Goal: Task Accomplishment & Management: Manage account settings

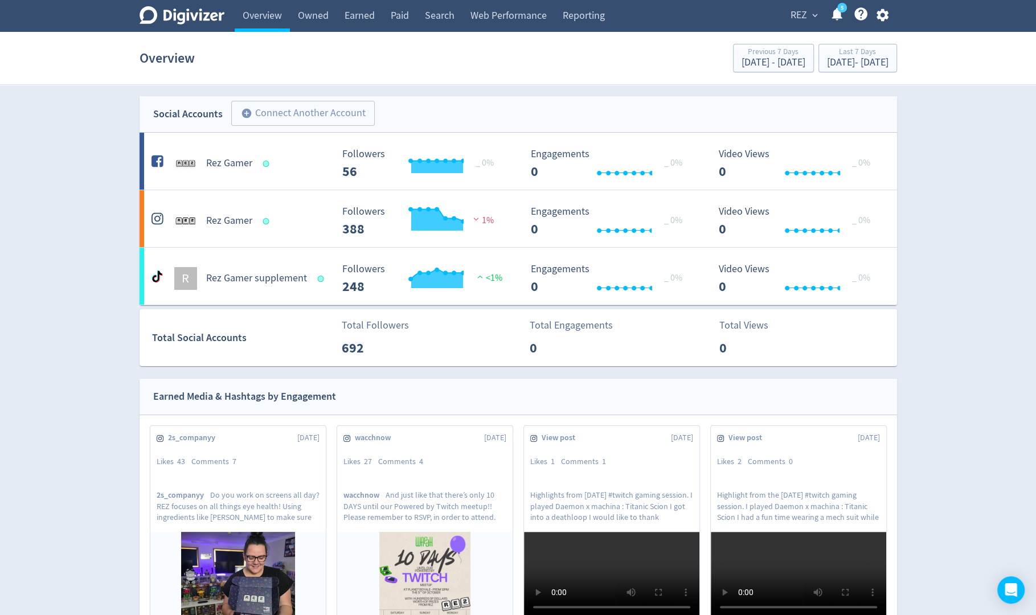
click at [806, 13] on span "REZ" at bounding box center [798, 15] width 17 height 18
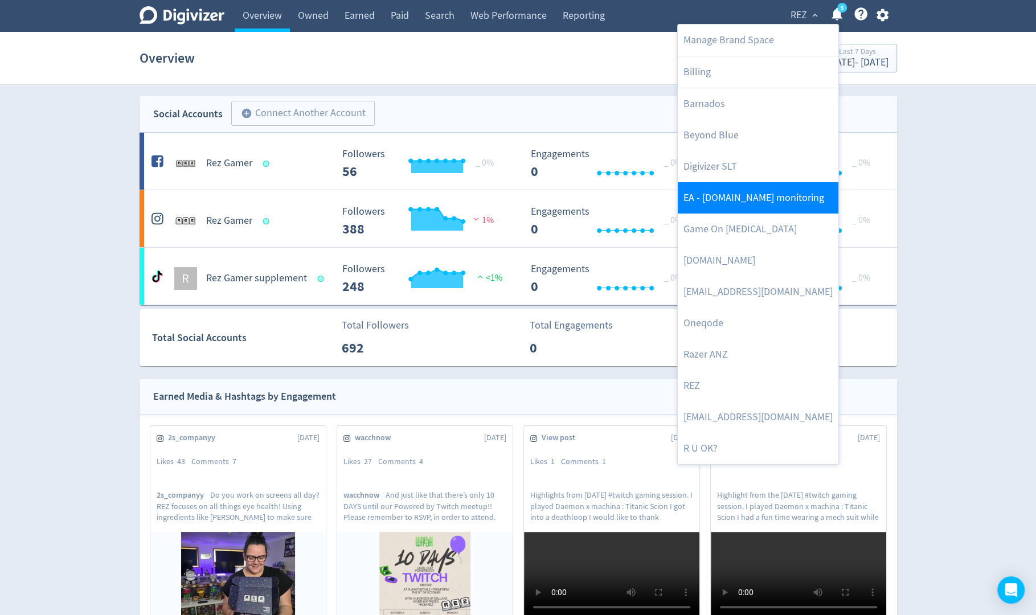
click at [773, 193] on link "EA - Goto.game monitoring" at bounding box center [757, 197] width 161 height 31
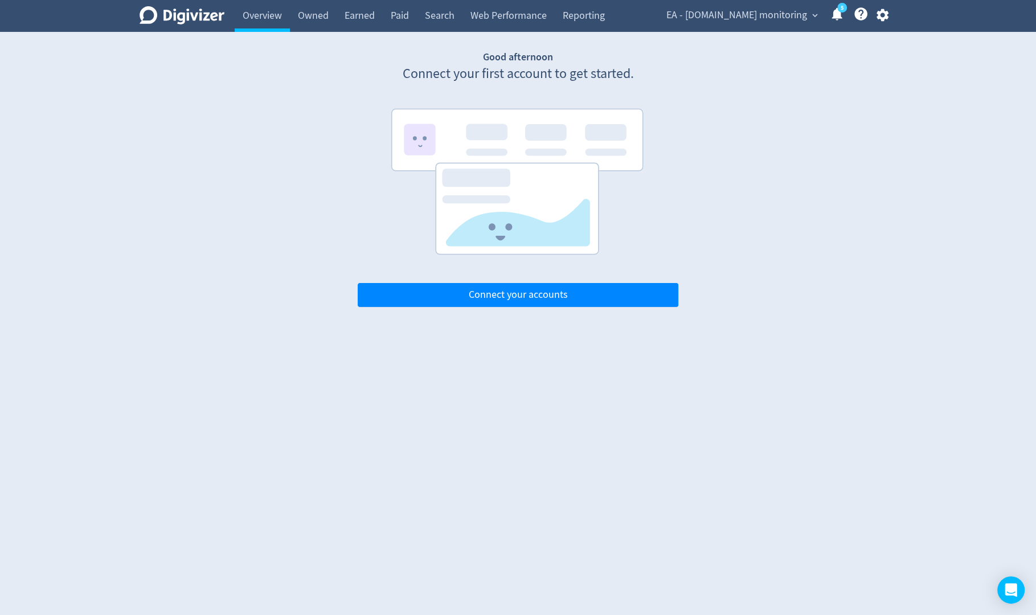
click at [802, 20] on span "EA - Goto.game monitoring" at bounding box center [736, 15] width 141 height 18
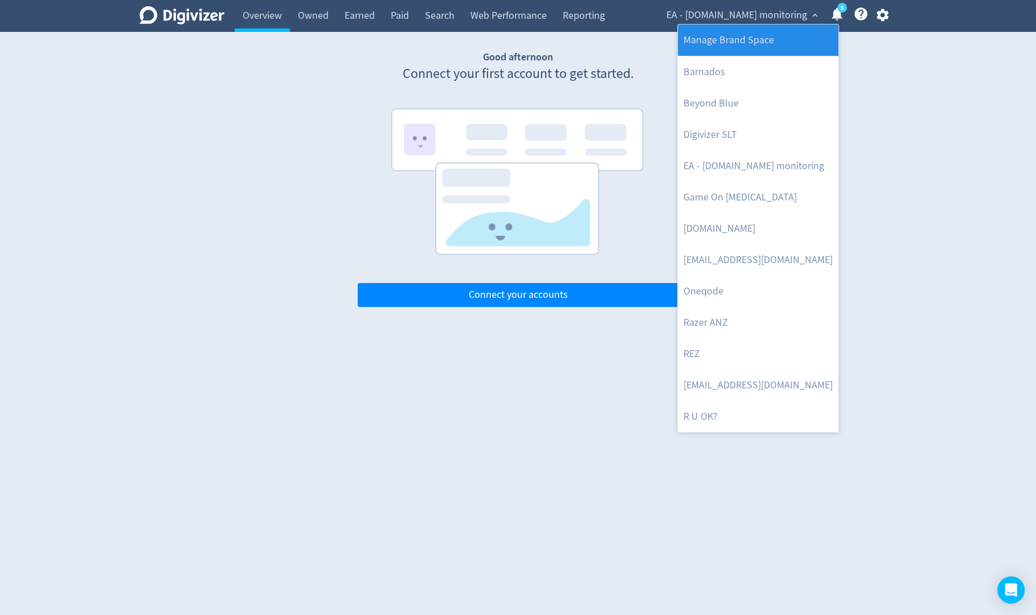
click at [786, 35] on link "Manage Brand Space" at bounding box center [757, 39] width 161 height 31
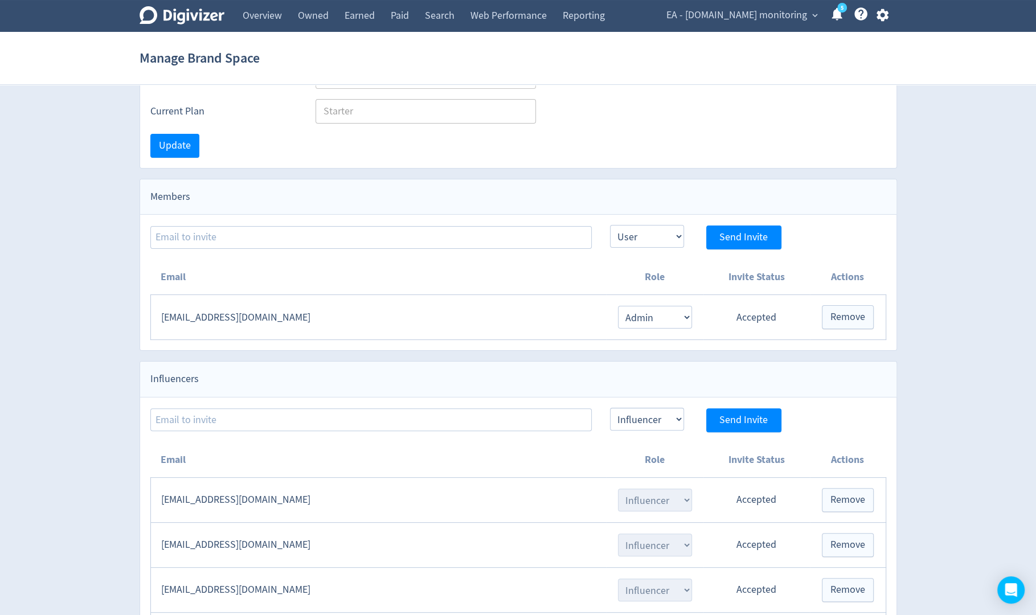
scroll to position [299, 0]
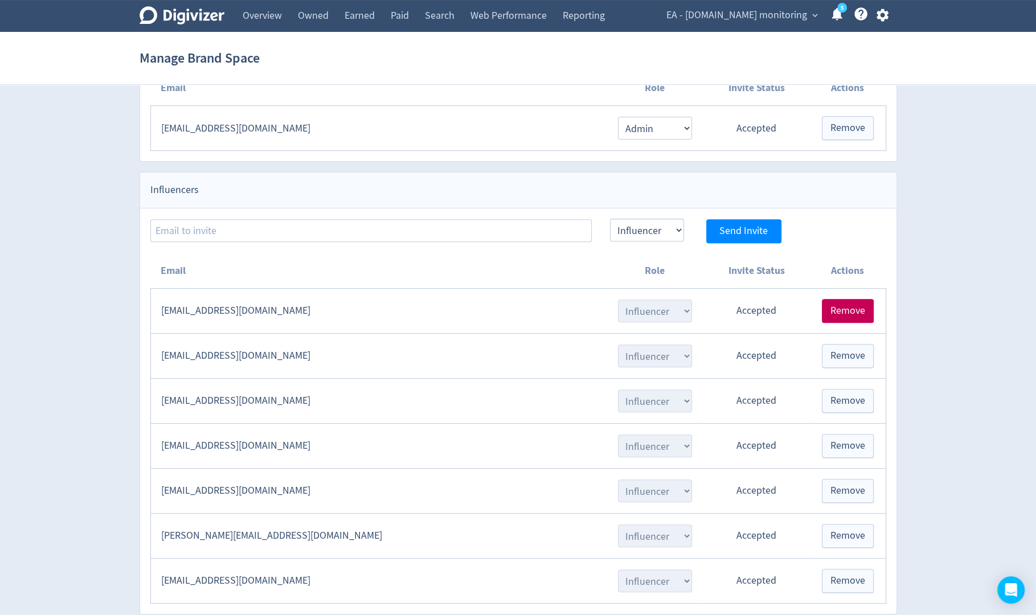
click at [848, 313] on button "Remove" at bounding box center [847, 311] width 52 height 24
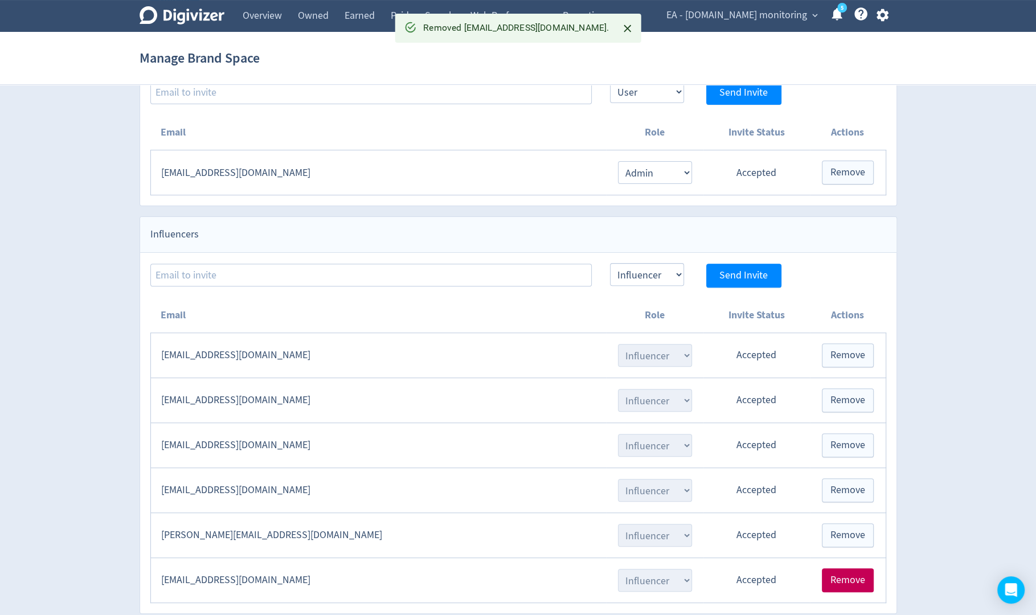
click at [851, 575] on span "Remove" at bounding box center [847, 580] width 35 height 10
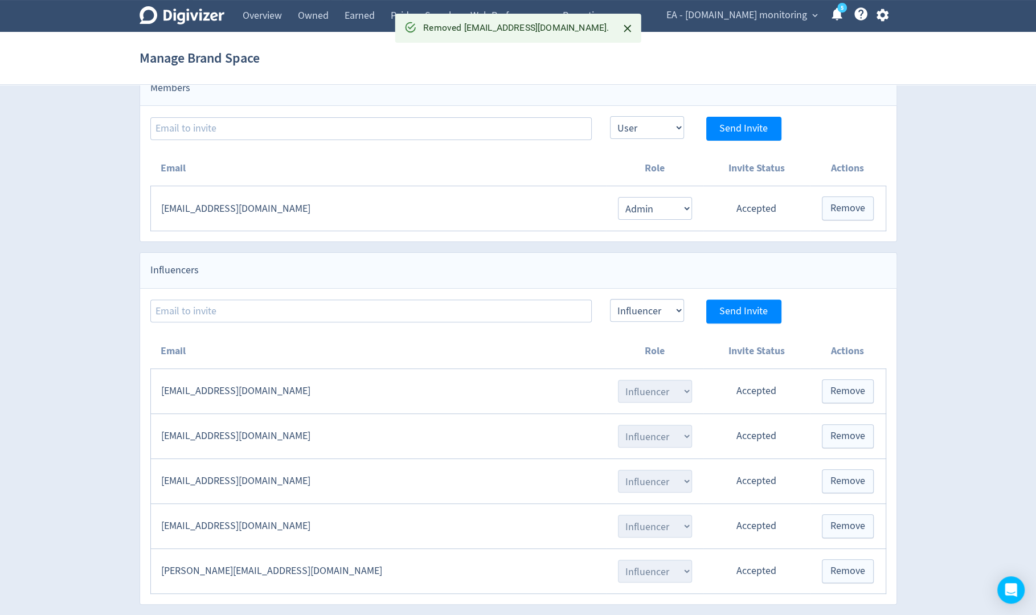
scroll to position [210, 0]
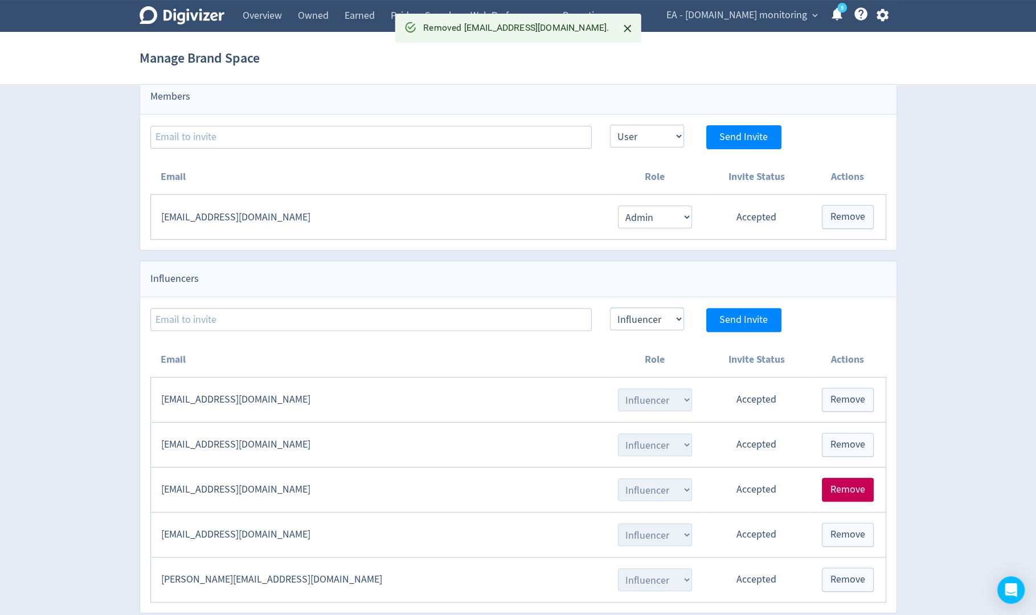
click at [849, 488] on span "Remove" at bounding box center [847, 489] width 35 height 10
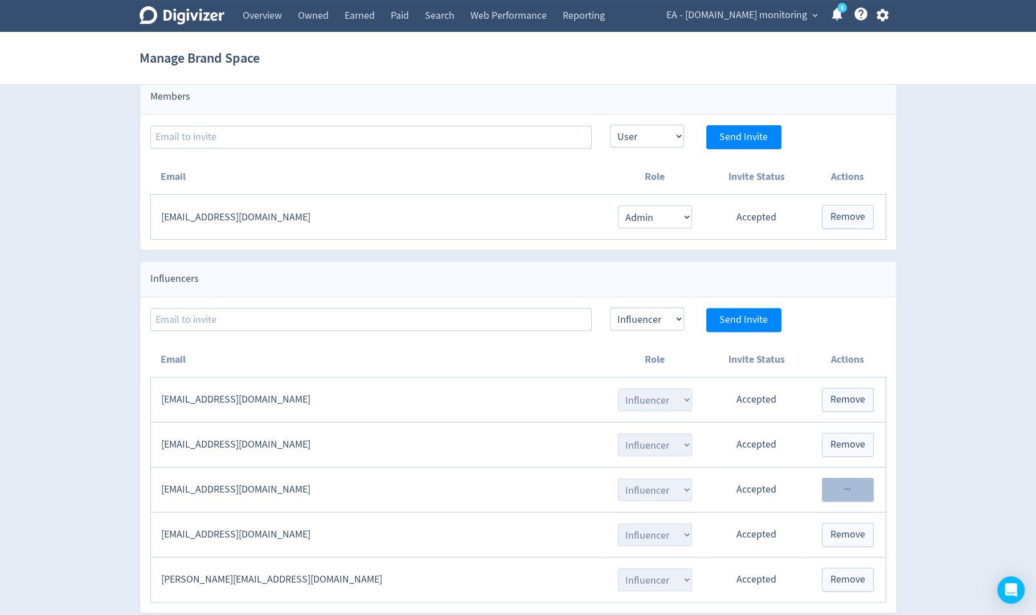
scroll to position [166, 0]
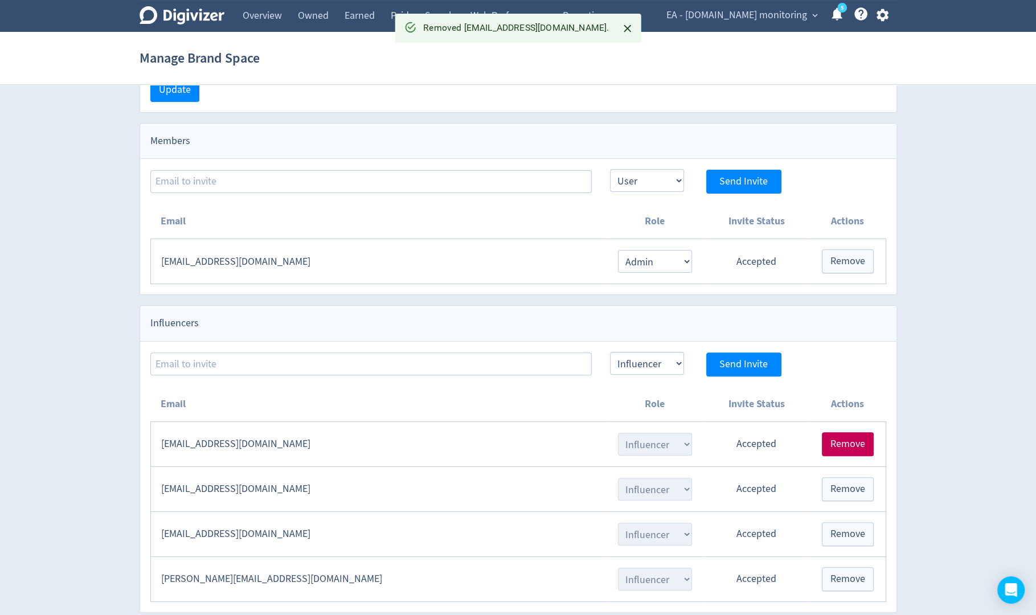
click at [849, 448] on button "Remove" at bounding box center [847, 444] width 52 height 24
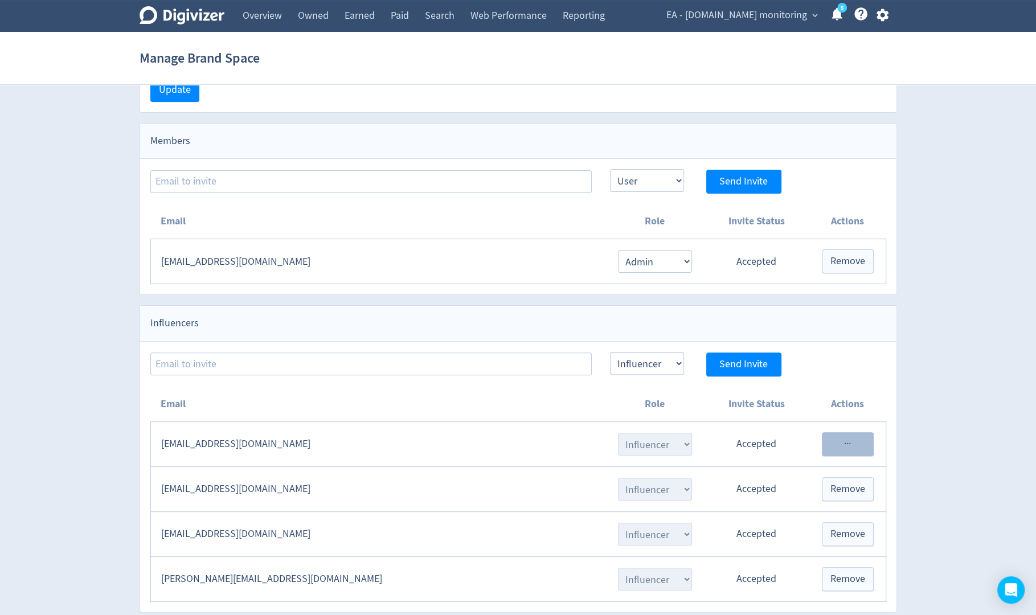
scroll to position [121, 0]
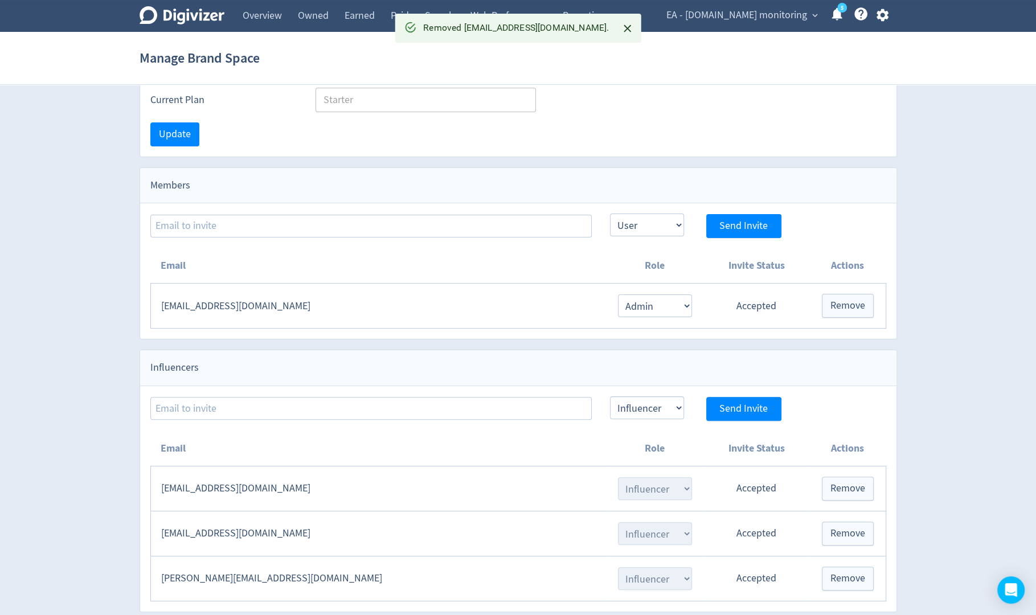
click at [884, 17] on icon "button" at bounding box center [882, 15] width 12 height 13
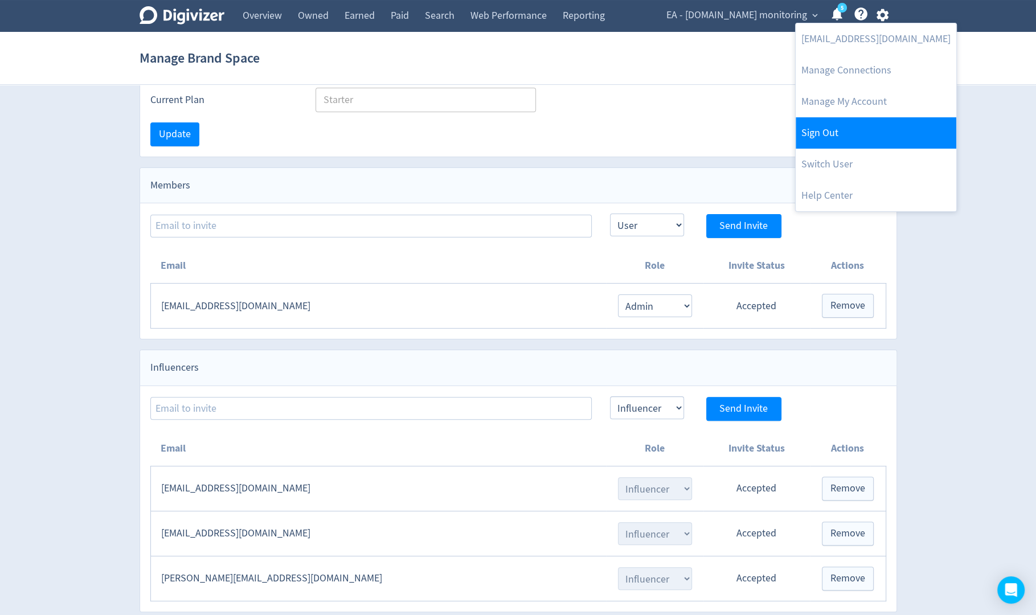
click at [840, 139] on link "Sign Out" at bounding box center [875, 132] width 161 height 31
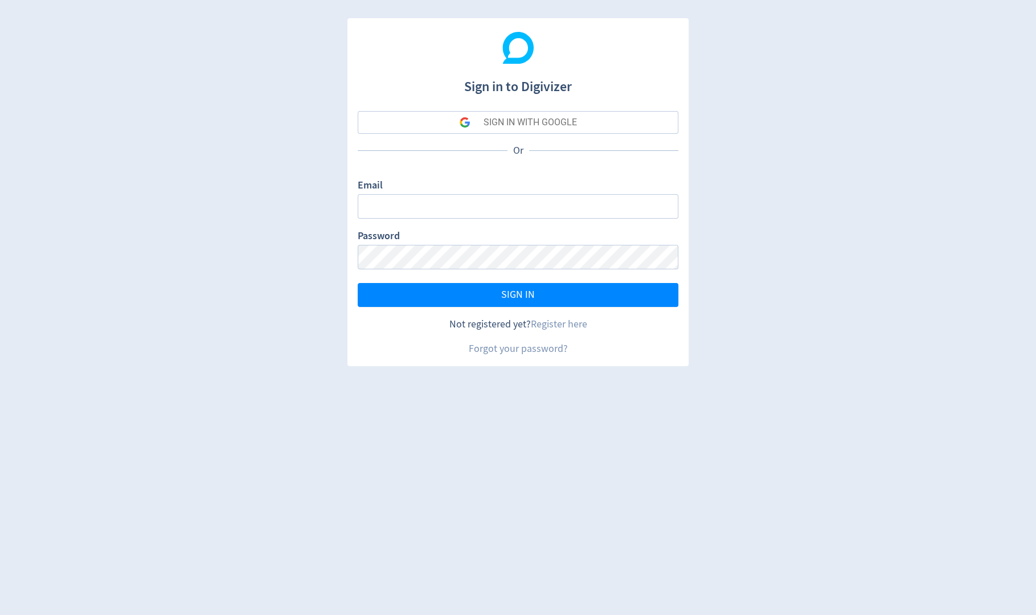
type input "sanjita.shah@digivizer.com"
click at [562, 122] on div "SIGN IN WITH GOOGLE" at bounding box center [529, 122] width 93 height 23
